Goal: Navigation & Orientation: Find specific page/section

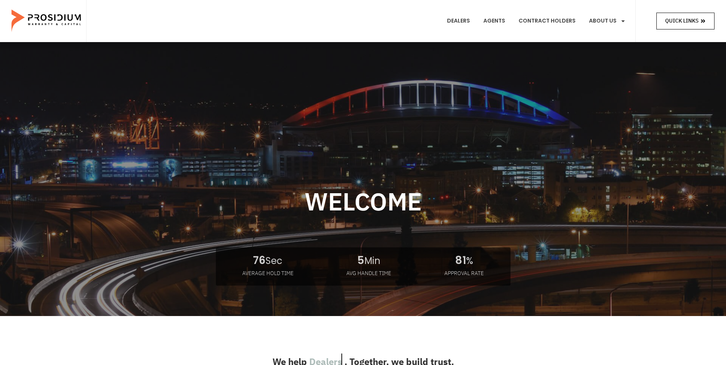
click at [671, 22] on span "Quick Links" at bounding box center [681, 21] width 33 height 10
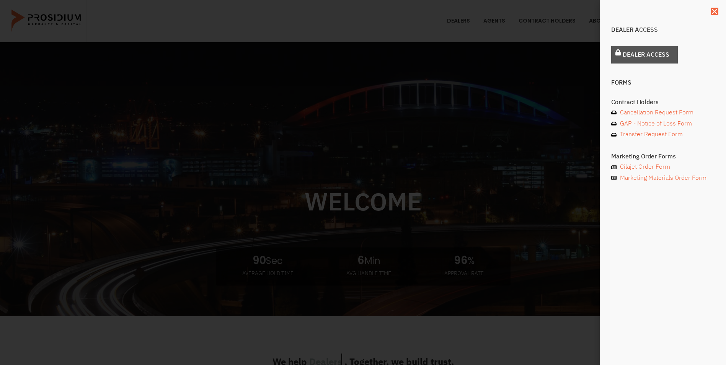
click at [653, 52] on span "Dealer Access" at bounding box center [646, 54] width 47 height 11
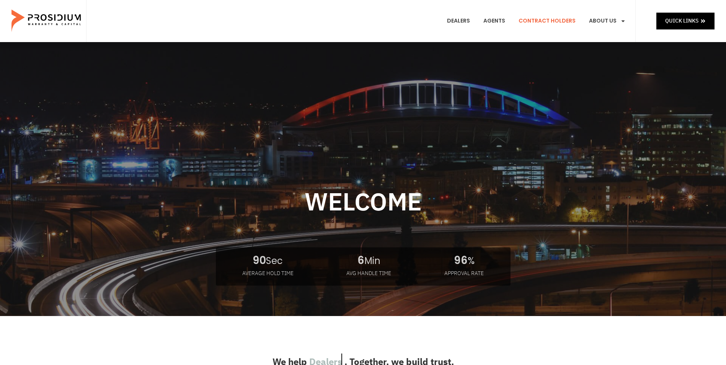
click at [536, 22] on link "Contract Holders" at bounding box center [547, 21] width 69 height 28
